Goal: Navigation & Orientation: Find specific page/section

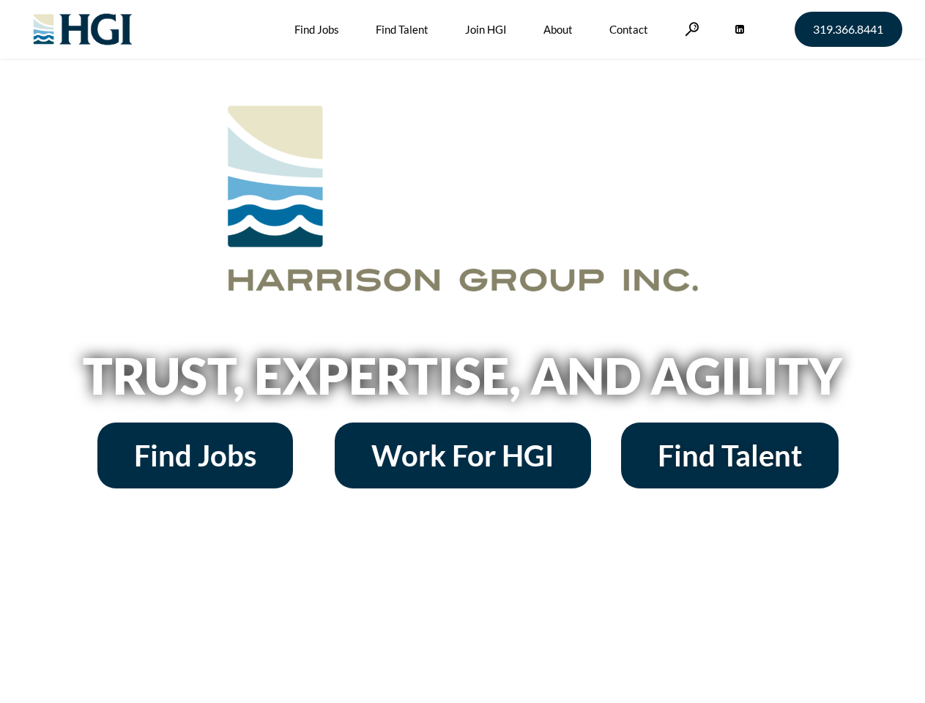
click at [462, 352] on h2 "Trust, Expertise, and Agility" at bounding box center [462, 376] width 835 height 50
click at [690, 29] on link at bounding box center [692, 29] width 15 height 14
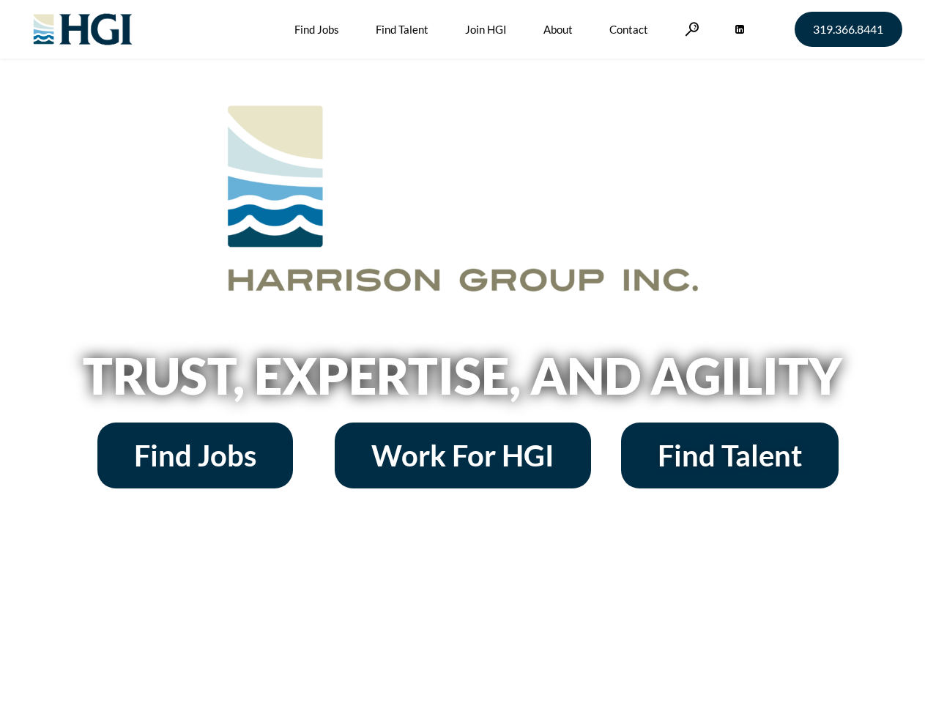
click at [462, 352] on h2 "Trust, Expertise, and Agility" at bounding box center [462, 376] width 835 height 50
click at [690, 29] on link at bounding box center [692, 29] width 15 height 14
